Goal: Task Accomplishment & Management: Manage account settings

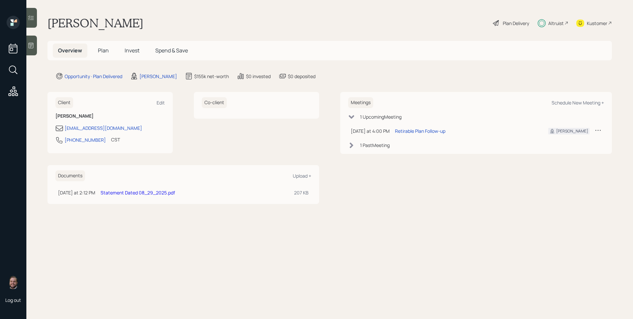
click at [103, 47] on span "Plan" at bounding box center [103, 50] width 11 height 7
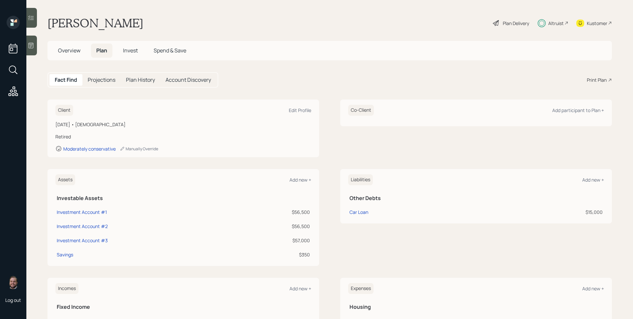
click at [132, 51] on span "Invest" at bounding box center [130, 50] width 15 height 7
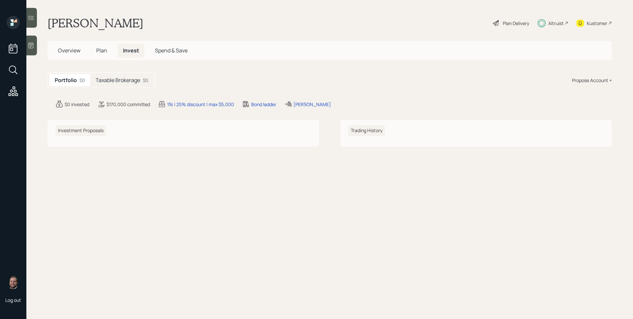
click at [133, 78] on h5 "Taxable Brokerage" at bounding box center [118, 80] width 44 height 6
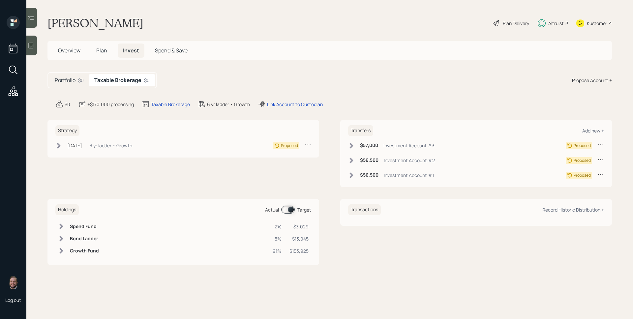
click at [103, 50] on span "Plan" at bounding box center [101, 50] width 11 height 7
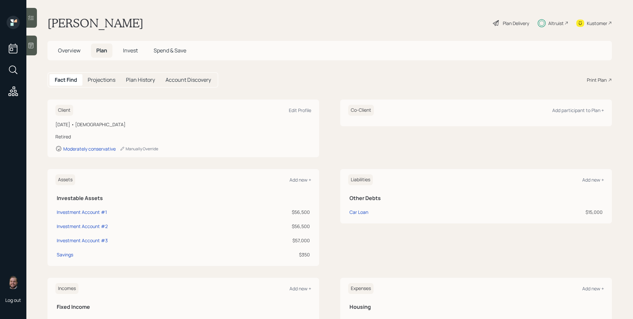
click at [129, 53] on span "Invest" at bounding box center [130, 50] width 15 height 7
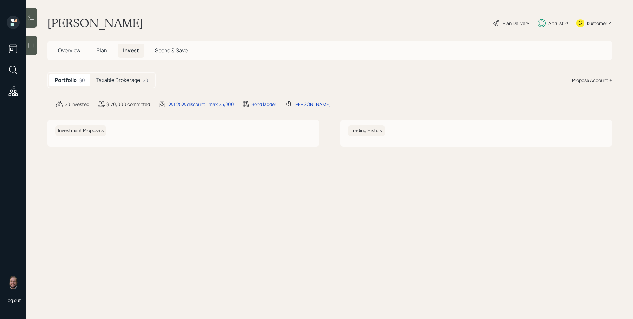
click at [118, 77] on h5 "Taxable Brokerage" at bounding box center [118, 80] width 44 height 6
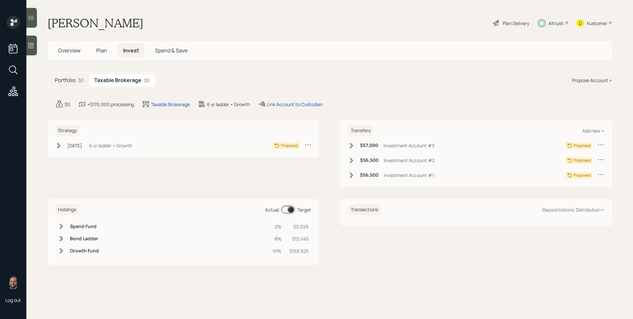
click at [603, 143] on icon at bounding box center [600, 144] width 7 height 7
click at [171, 101] on div "Taxable Brokerage" at bounding box center [170, 104] width 39 height 7
select select "taxable"
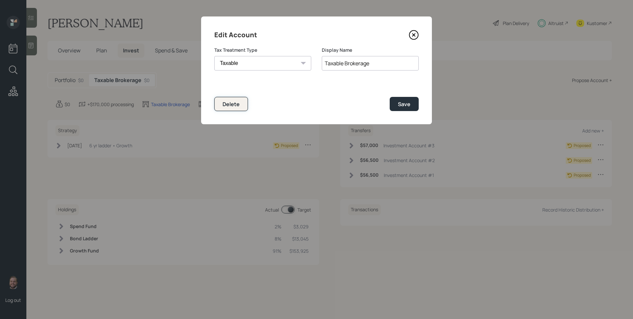
click at [231, 107] on div "Delete" at bounding box center [230, 104] width 17 height 7
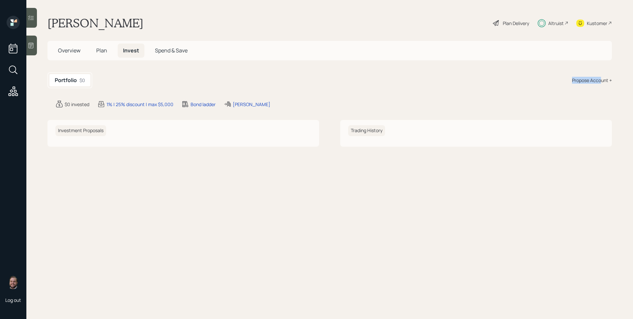
drag, startPoint x: 600, startPoint y: 81, endPoint x: 517, endPoint y: 66, distance: 84.5
click at [517, 66] on main "[PERSON_NAME] Plan Delivery Altruist Kustomer Overview Plan Invest Spend & Save…" at bounding box center [329, 159] width 606 height 319
click at [106, 52] on span "Plan" at bounding box center [101, 50] width 11 height 7
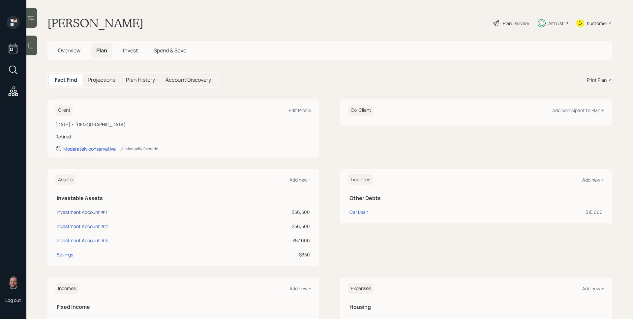
click at [81, 213] on div "Investment Account #1" at bounding box center [82, 212] width 50 height 7
select select "taxable"
select select "balanced"
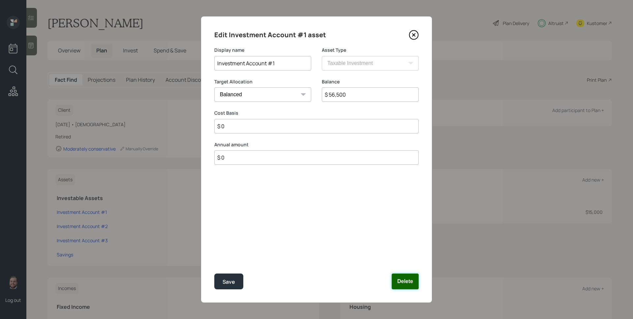
click at [407, 277] on button "Delete" at bounding box center [404, 282] width 27 height 16
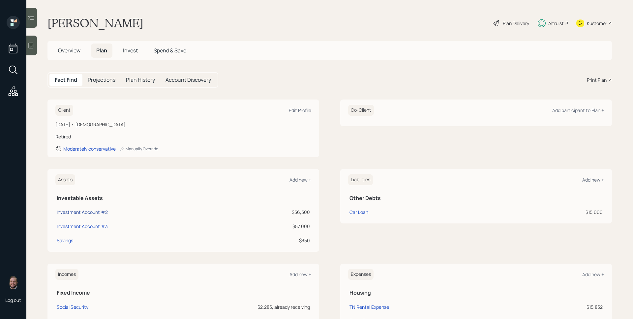
click at [84, 211] on div "Investment Account #2" at bounding box center [82, 212] width 51 height 7
select select "taxable"
select select "balanced"
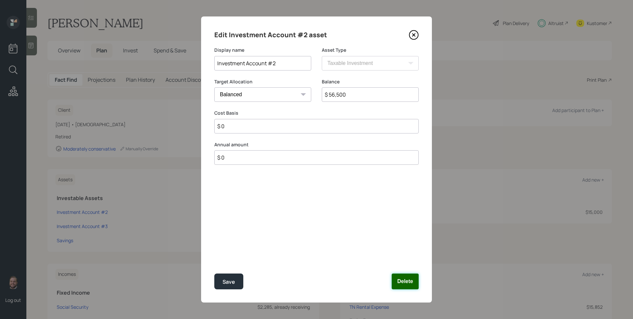
drag, startPoint x: 404, startPoint y: 278, endPoint x: 335, endPoint y: 267, distance: 69.4
click at [403, 278] on button "Delete" at bounding box center [404, 282] width 27 height 16
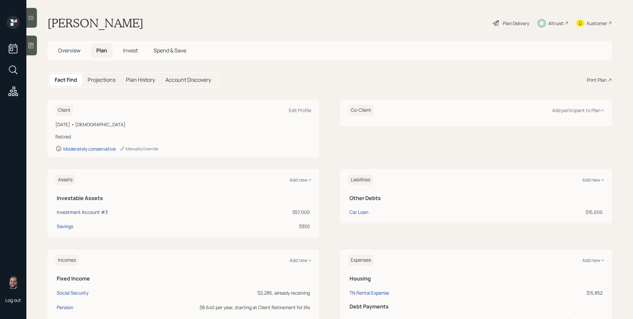
click at [86, 213] on div "Investment Account #3" at bounding box center [82, 212] width 51 height 7
select select "taxable"
select select "balanced"
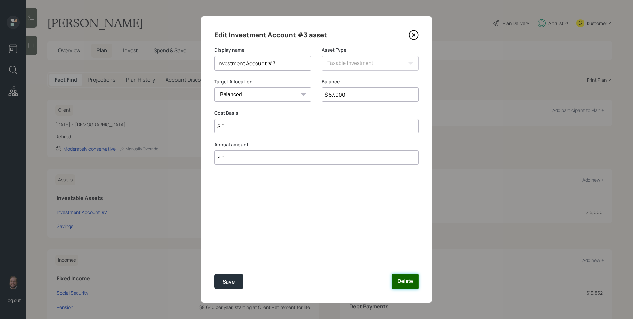
click at [400, 277] on button "Delete" at bounding box center [404, 282] width 27 height 16
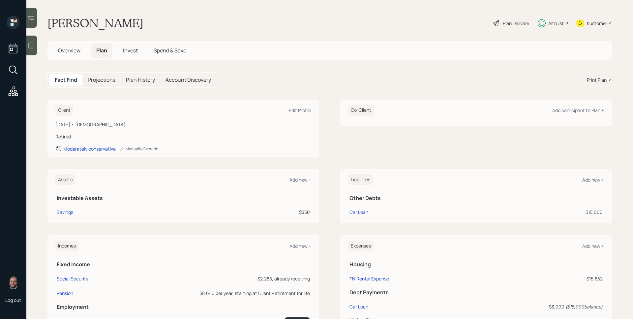
click at [67, 50] on span "Overview" at bounding box center [69, 50] width 22 height 7
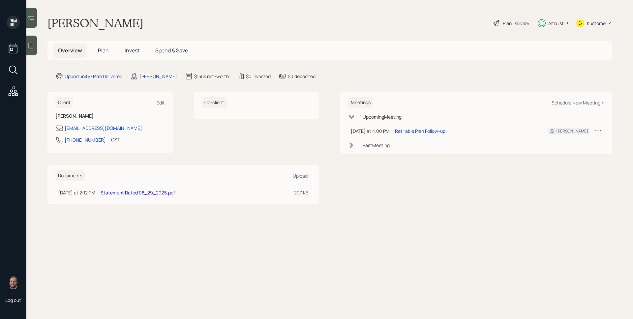
click at [102, 50] on span "Plan" at bounding box center [103, 50] width 11 height 7
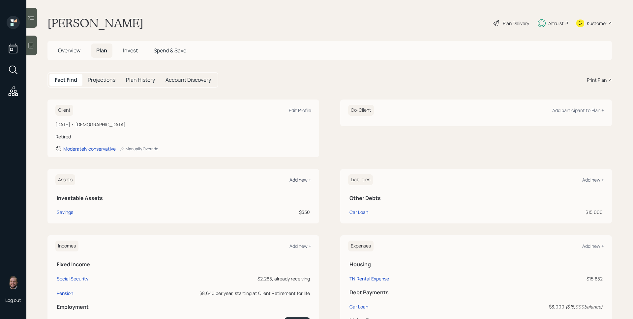
click at [307, 181] on div "Add new +" at bounding box center [300, 180] width 22 height 6
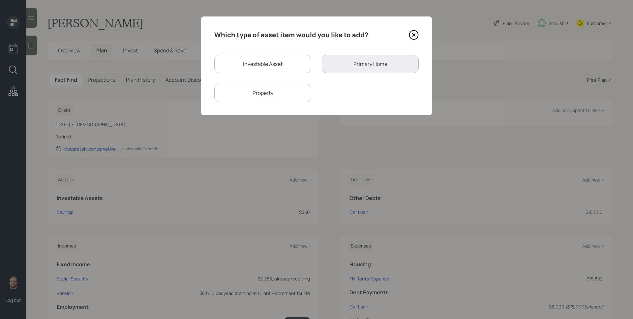
click at [255, 61] on div "Investable Asset" at bounding box center [262, 64] width 97 height 18
select select "taxable"
select select "balanced"
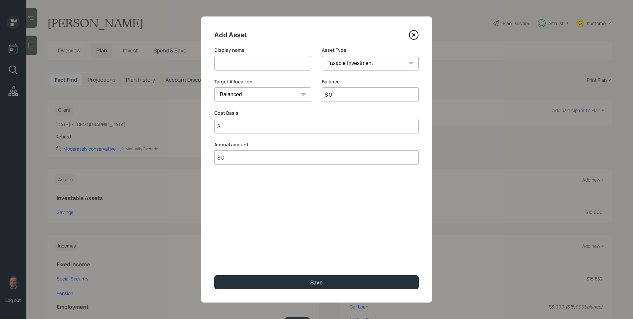
click at [256, 63] on input at bounding box center [262, 63] width 97 height 14
type input "Ameriprise Brokerage"
click at [375, 97] on input "$ 0" at bounding box center [370, 94] width 97 height 14
click at [356, 95] on input "$ 15" at bounding box center [370, 94] width 97 height 14
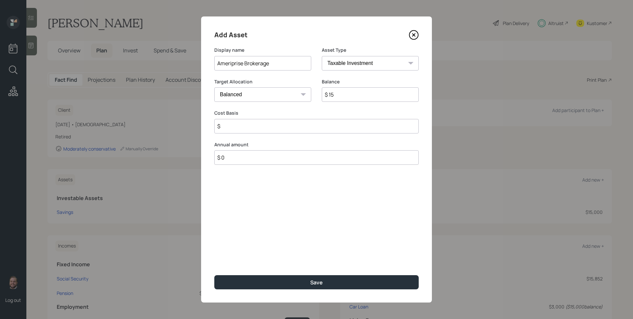
click at [356, 95] on input "$ 15" at bounding box center [370, 94] width 97 height 14
type input "$ 152,600"
type input "$ 0"
click at [214, 275] on button "Save" at bounding box center [316, 282] width 204 height 14
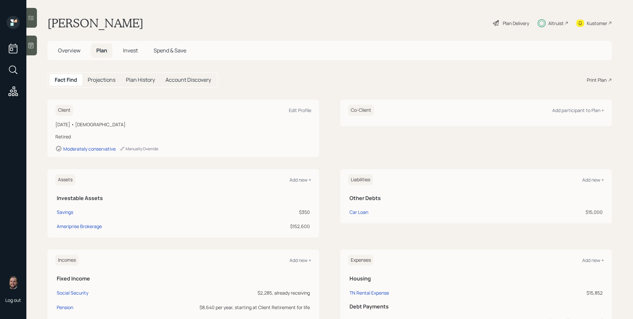
click at [75, 48] on span "Overview" at bounding box center [69, 50] width 22 height 7
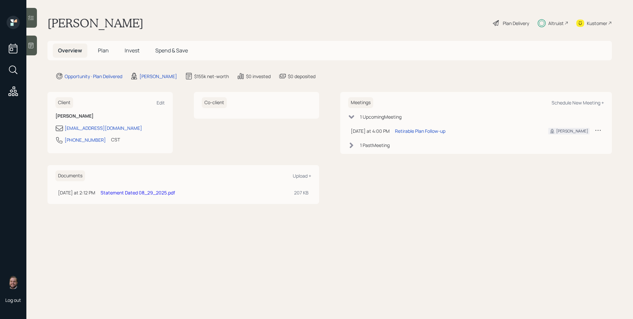
click at [106, 50] on span "Plan" at bounding box center [103, 50] width 11 height 7
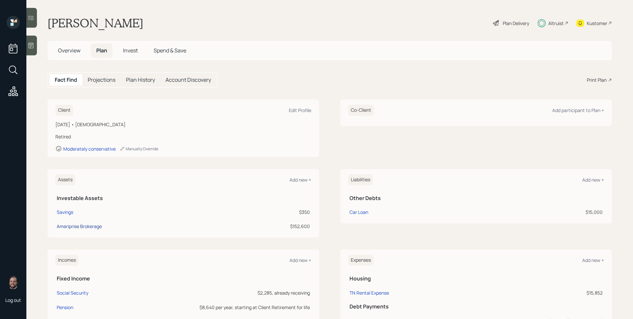
click at [82, 226] on div "Ameriprise Brokerage" at bounding box center [79, 226] width 45 height 7
select select "taxable"
select select "balanced"
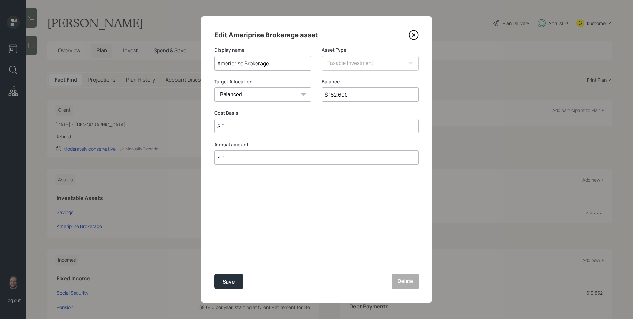
drag, startPoint x: 361, startPoint y: 95, endPoint x: 342, endPoint y: 94, distance: 18.5
click at [342, 94] on input "$ 152,600" at bounding box center [370, 94] width 97 height 14
click at [342, 94] on input "$ 152,653" at bounding box center [370, 94] width 97 height 14
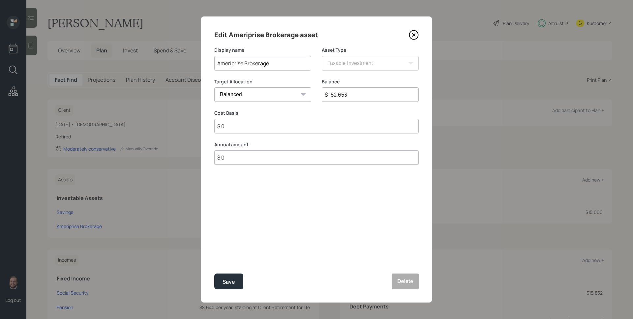
type input "$ 152,653"
click at [271, 124] on input "$ 0" at bounding box center [316, 126] width 204 height 14
paste input "152,653"
type input "$ 152,653"
click at [229, 275] on button "Save" at bounding box center [228, 282] width 29 height 16
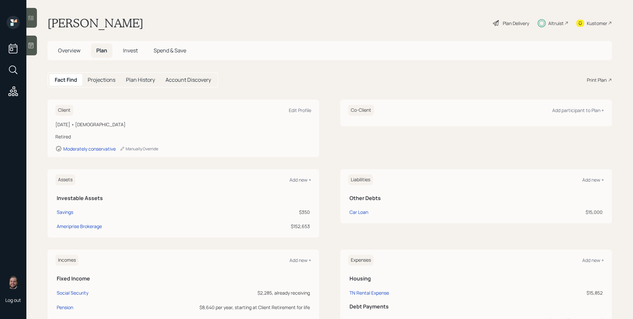
click at [133, 52] on span "Invest" at bounding box center [130, 50] width 15 height 7
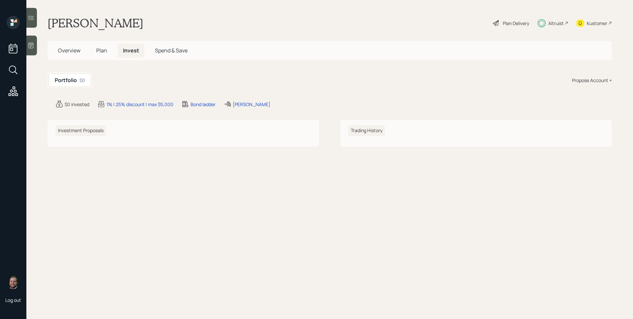
click at [592, 80] on div "Propose Account +" at bounding box center [592, 80] width 40 height 7
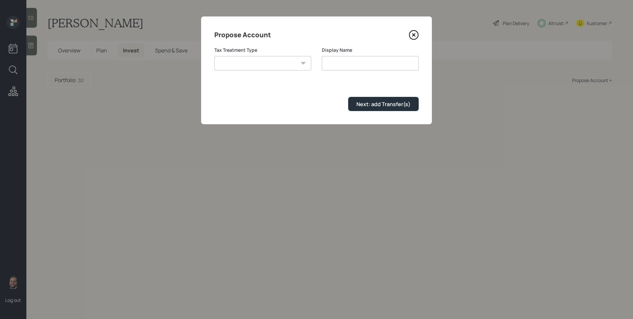
click at [256, 61] on select "[PERSON_NAME] Taxable Traditional" at bounding box center [262, 63] width 97 height 14
select select "taxable"
click at [214, 56] on select "[PERSON_NAME] Taxable Traditional" at bounding box center [262, 63] width 97 height 14
click at [377, 62] on input "Taxable" at bounding box center [370, 63] width 97 height 14
click at [376, 65] on input "Taxable" at bounding box center [370, 63] width 97 height 14
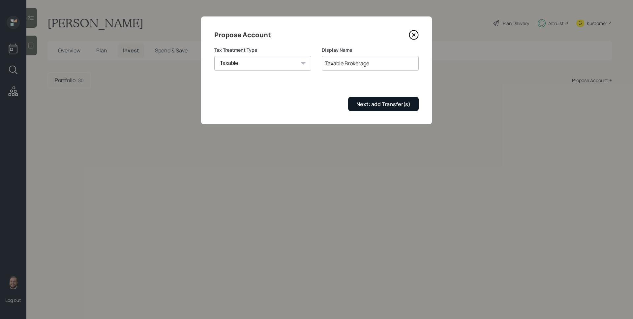
type input "Taxable Brokerage"
click at [385, 104] on div "Next: add Transfer(s)" at bounding box center [383, 104] width 54 height 7
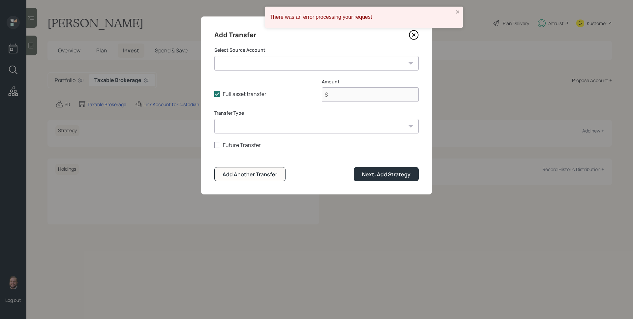
click at [275, 61] on select "Savings ($350 | Checking / Savings) Ameriprise Brokerage ($152,653 | Taxable In…" at bounding box center [316, 63] width 204 height 14
select select "5f1fff13-b10a-4631-a10b-2dd9c8293c3c"
click at [214, 56] on select "Savings ($350 | Checking / Savings) Ameriprise Brokerage ($152,653 | Taxable In…" at bounding box center [316, 63] width 204 height 14
type input "$ 152,653"
click at [378, 174] on div "Next: Add Strategy" at bounding box center [386, 174] width 48 height 7
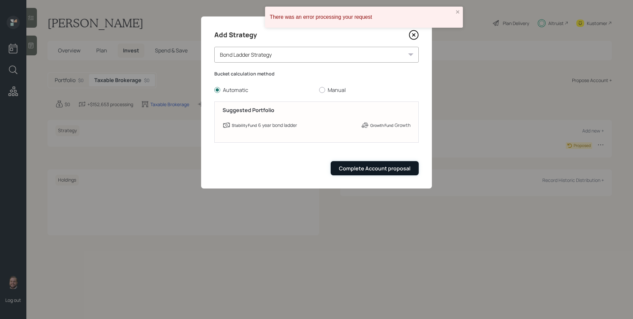
click at [389, 171] on div "Complete Account proposal" at bounding box center [375, 168] width 72 height 7
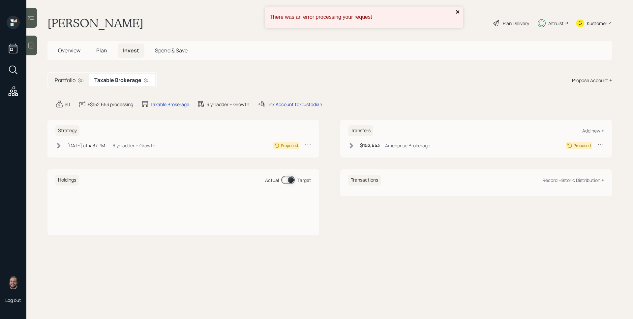
click at [458, 12] on icon "close" at bounding box center [457, 11] width 3 height 3
click at [512, 22] on div "Plan Delivery" at bounding box center [516, 23] width 26 height 7
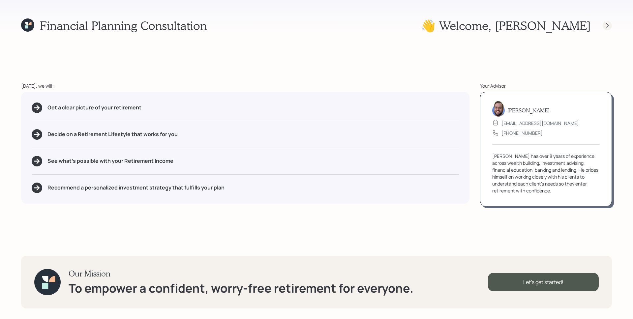
click at [606, 24] on icon at bounding box center [607, 25] width 7 height 7
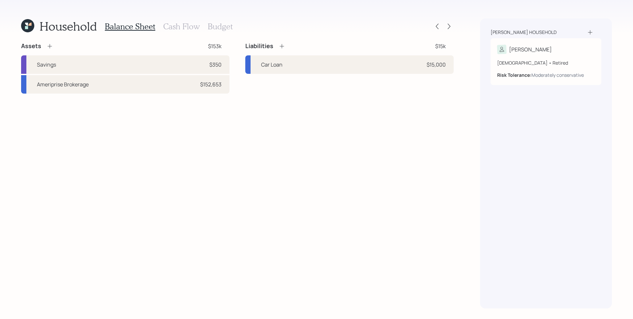
click at [457, 25] on div "Household Balance Sheet Cash Flow Budget Assets $153k Savings $350 Ameriprise B…" at bounding box center [316, 159] width 633 height 319
click at [452, 25] on div at bounding box center [448, 26] width 9 height 9
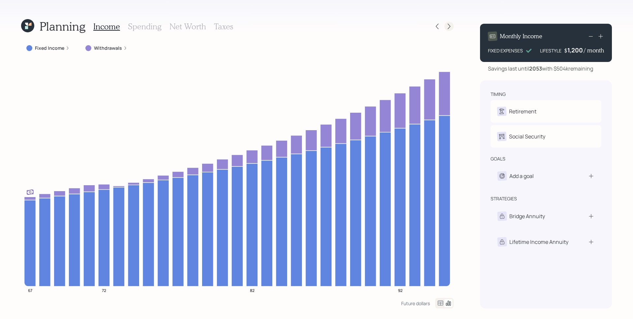
click at [450, 26] on icon at bounding box center [448, 27] width 3 height 6
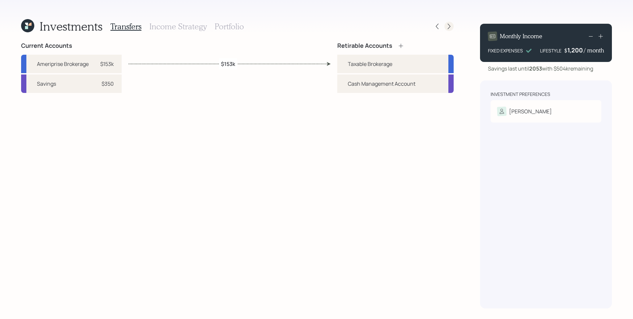
click at [451, 28] on icon at bounding box center [449, 26] width 7 height 7
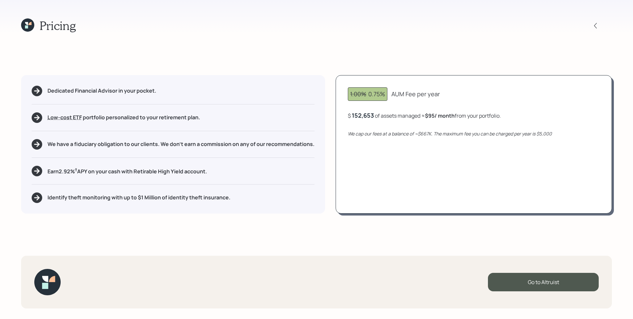
click at [28, 23] on icon at bounding box center [26, 23] width 3 height 3
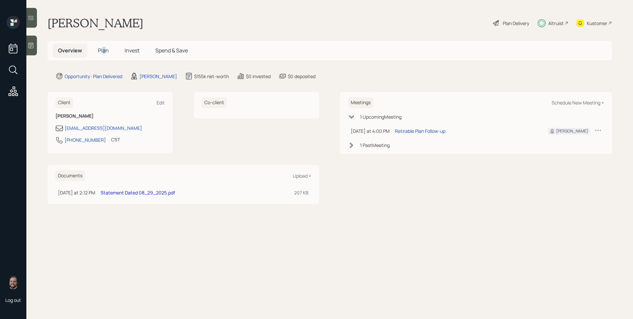
click at [102, 51] on span "Plan" at bounding box center [103, 50] width 11 height 7
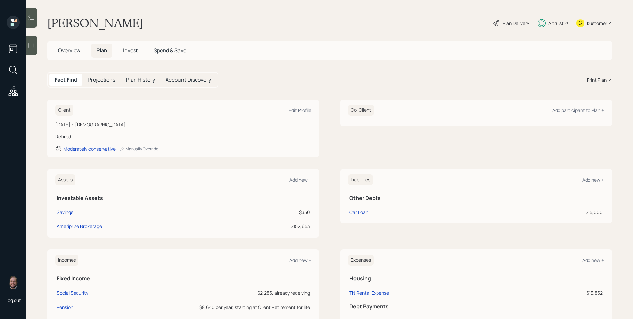
click at [129, 49] on span "Invest" at bounding box center [130, 50] width 15 height 7
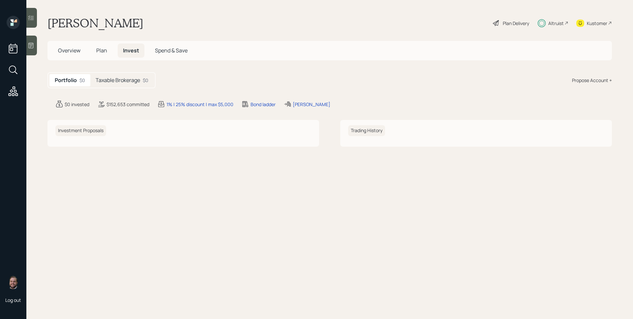
click at [111, 84] on div "Taxable Brokerage $0" at bounding box center [121, 80] width 63 height 12
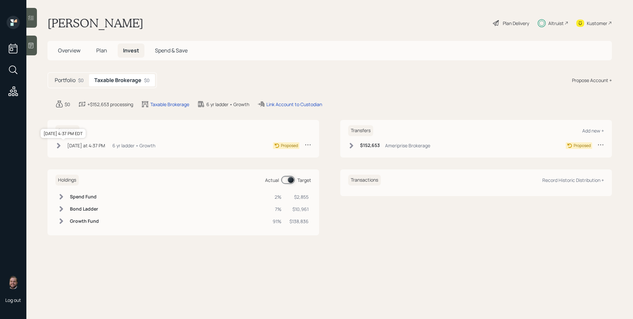
click at [85, 148] on div "[DATE] at 4:37 PM" at bounding box center [86, 145] width 38 height 7
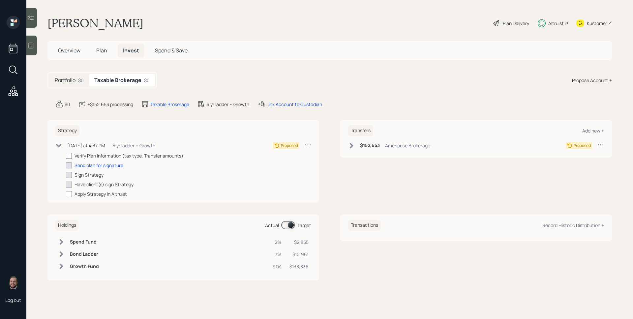
click at [68, 154] on div at bounding box center [69, 156] width 6 height 6
click at [66, 156] on input "checkbox" at bounding box center [66, 156] width 0 height 0
checkbox input "true"
click at [98, 166] on div "Send plan for signature" at bounding box center [98, 165] width 49 height 7
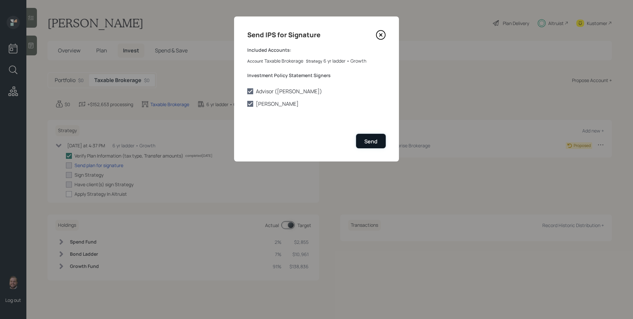
click at [375, 141] on div "Send" at bounding box center [370, 141] width 13 height 7
checkbox input "true"
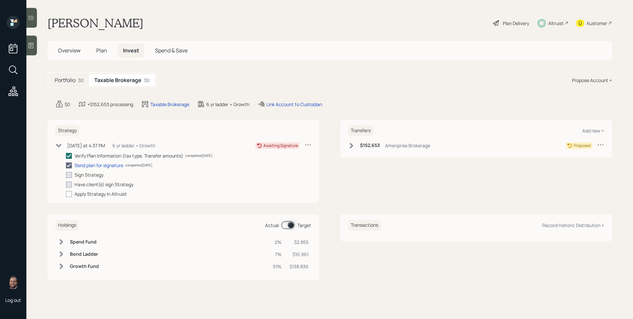
click at [371, 147] on h6 "$152,653" at bounding box center [370, 146] width 20 height 6
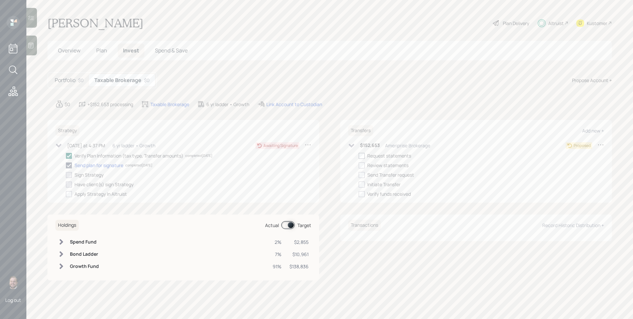
click at [361, 159] on div at bounding box center [362, 156] width 6 height 6
click at [359, 156] on input "checkbox" at bounding box center [358, 156] width 0 height 0
checkbox input "true"
click at [362, 166] on div at bounding box center [362, 165] width 6 height 6
click at [359, 165] on input "checkbox" at bounding box center [358, 165] width 0 height 0
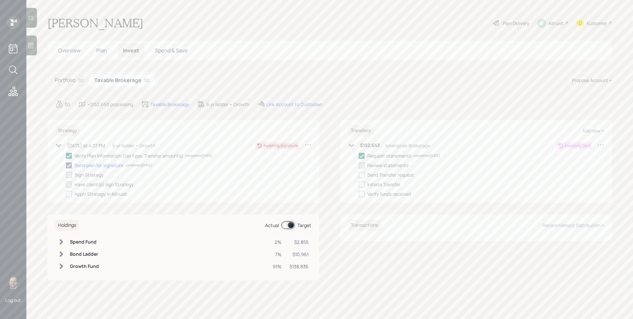
checkbox input "true"
click at [377, 55] on div "Overview Plan Invest Spend & Save" at bounding box center [329, 50] width 564 height 19
click at [306, 105] on div "Link Account to Custodian" at bounding box center [294, 104] width 56 height 7
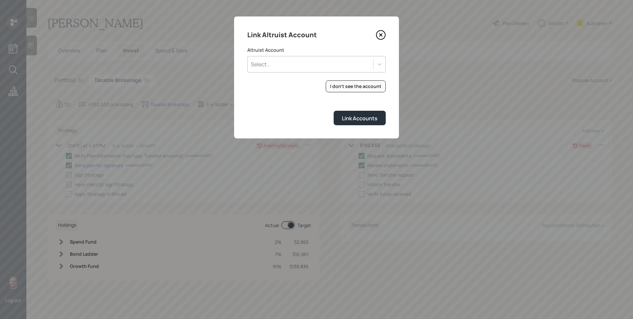
click at [326, 60] on div "Select..." at bounding box center [310, 64] width 126 height 11
click at [325, 42] on div "Link Altruist Account Altruist Account Use Up and Down to choose options, press…" at bounding box center [316, 77] width 165 height 122
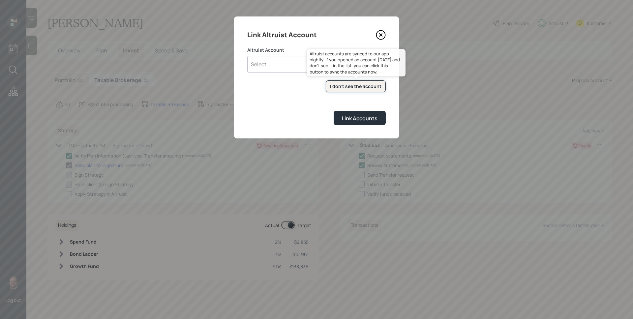
click at [358, 86] on div "I don't see the account" at bounding box center [355, 86] width 51 height 7
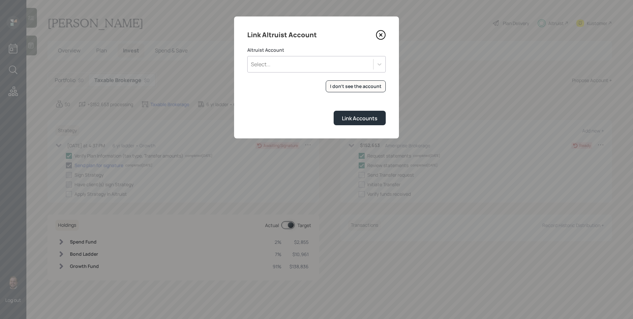
checkbox input "true"
click at [316, 62] on div "Select..." at bounding box center [310, 64] width 126 height 11
click at [304, 83] on div "INDIVIDUAL (0372)" at bounding box center [316, 82] width 138 height 13
click at [363, 119] on div "Link Accounts" at bounding box center [360, 118] width 36 height 7
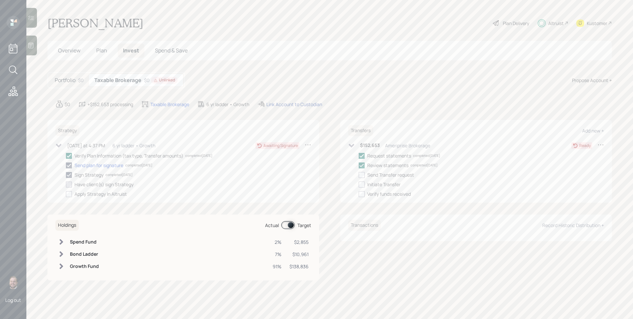
click at [295, 103] on div "Link Account to Custodian" at bounding box center [294, 104] width 56 height 7
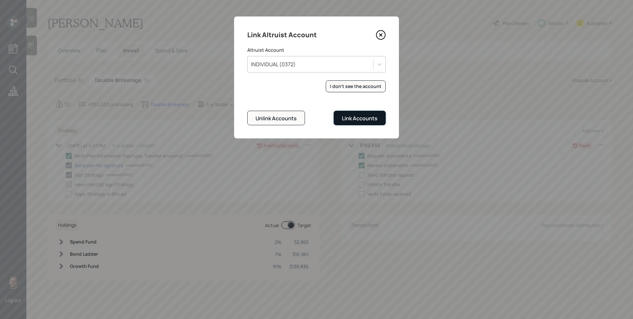
click at [360, 121] on div "Link Accounts" at bounding box center [360, 118] width 36 height 7
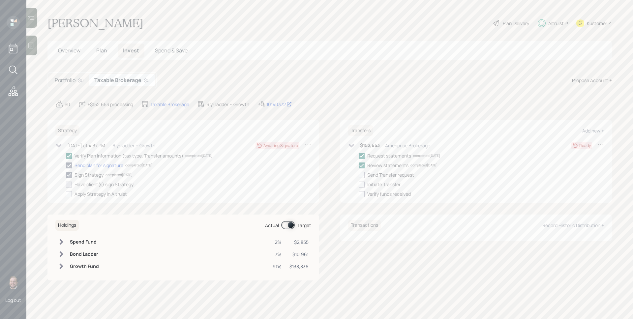
click at [101, 49] on span "Plan" at bounding box center [101, 50] width 11 height 7
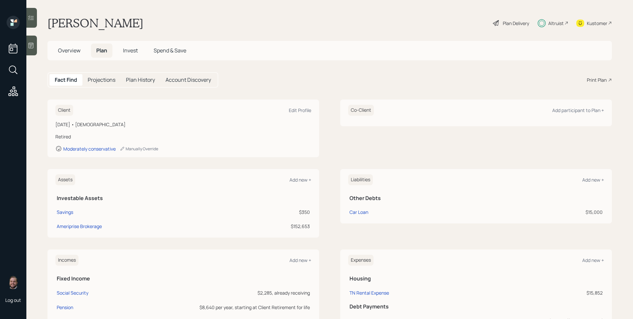
click at [138, 48] on h5 "Invest" at bounding box center [130, 50] width 25 height 14
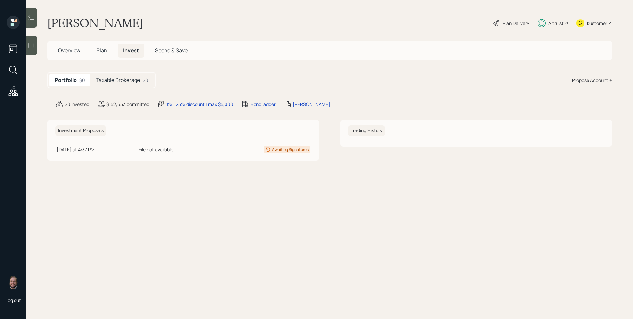
click at [117, 79] on h5 "Taxable Brokerage" at bounding box center [118, 80] width 44 height 6
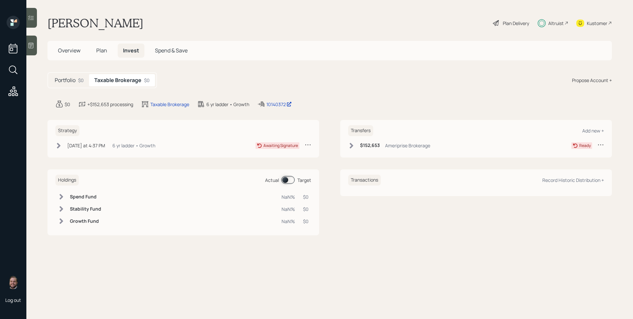
click at [112, 146] on div "6 yr ladder • Growth" at bounding box center [133, 145] width 43 height 7
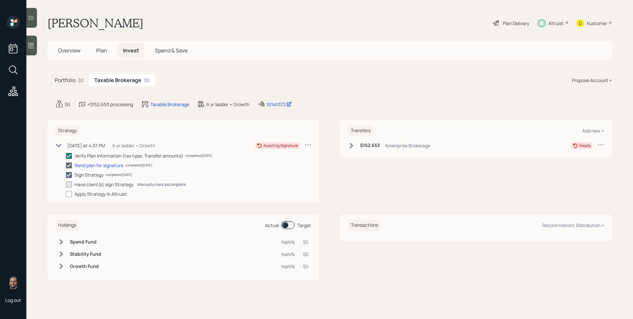
click at [156, 183] on div "Manually mark as complete" at bounding box center [161, 185] width 48 height 6
checkbox input "true"
click at [72, 195] on div at bounding box center [69, 194] width 6 height 6
click at [66, 194] on input "checkbox" at bounding box center [66, 194] width 0 height 0
checkbox input "true"
